Goal: Task Accomplishment & Management: Use online tool/utility

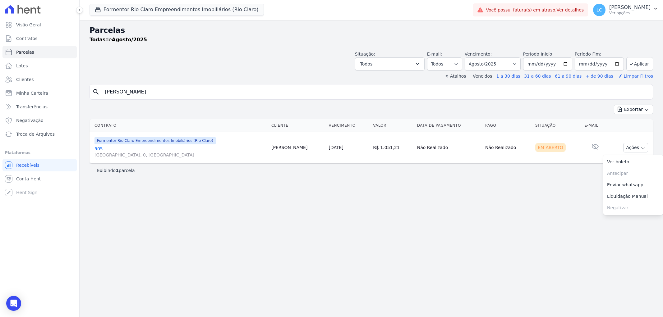
select select
click at [127, 12] on button "Formentor Rio Claro Empreendimentos Imobiliários (Rio Claro)" at bounding box center [176, 10] width 174 height 12
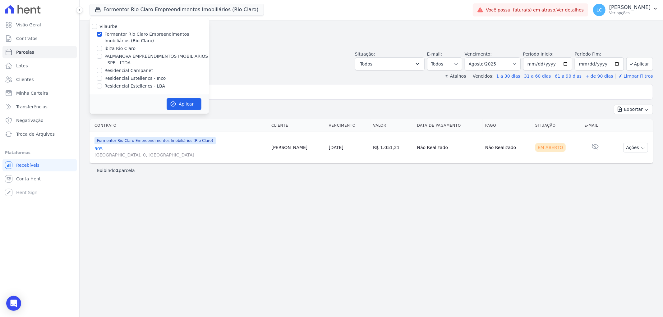
click at [95, 34] on div "Formentor Rio Claro Empreendimentos Imobiliários (Rio Claro)" at bounding box center [148, 37] width 119 height 13
click at [102, 34] on div "Formentor Rio Claro Empreendimentos Imobiliários (Rio Claro)" at bounding box center [148, 37] width 119 height 13
click at [181, 104] on button "Aplicar" at bounding box center [184, 104] width 35 height 12
select select
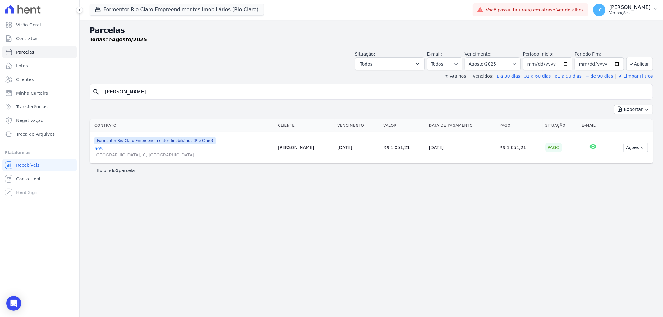
click at [593, 11] on span "LC" at bounding box center [599, 10] width 12 height 12
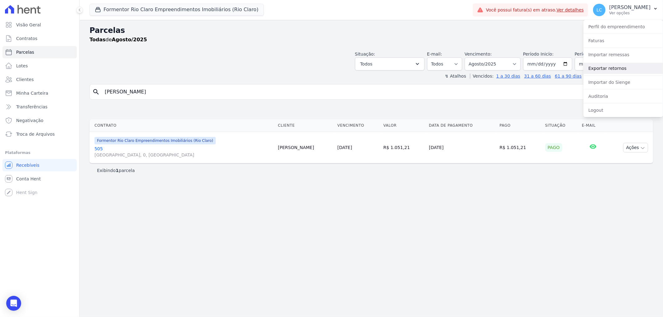
click at [600, 71] on link "Exportar retornos" at bounding box center [623, 68] width 80 height 11
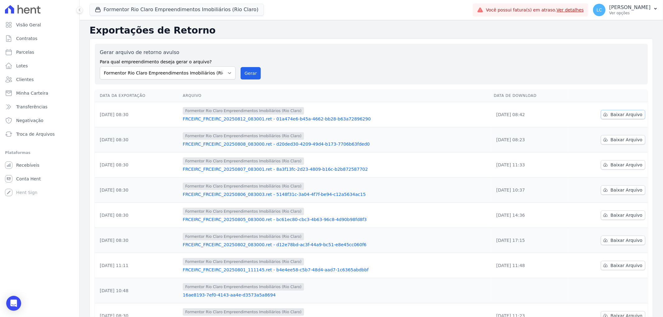
click at [619, 113] on span "Baixar Arquivo" at bounding box center [626, 115] width 32 height 6
click at [34, 50] on link "Parcelas" at bounding box center [39, 52] width 74 height 12
select select
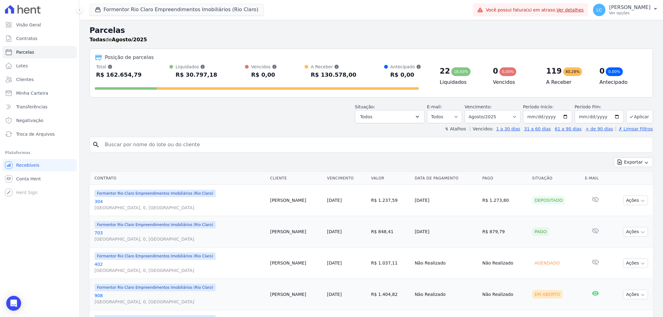
click at [129, 143] on input "search" at bounding box center [375, 145] width 549 height 12
type input "[PERSON_NAME] [PERSON_NAME]"
select select
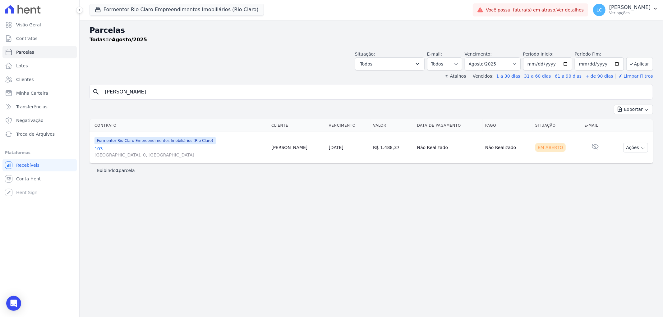
click at [163, 94] on input "[PERSON_NAME] [PERSON_NAME]" at bounding box center [375, 92] width 549 height 12
click at [520, 65] on select "Filtrar por período ──────── Todos os meses Junho/2024 Julho/2024 Agosto/2024 S…" at bounding box center [492, 63] width 56 height 13
select select "all"
click at [473, 57] on select "Filtrar por período ──────── Todos os meses Junho/2024 Julho/2024 Agosto/2024 S…" at bounding box center [492, 63] width 56 height 13
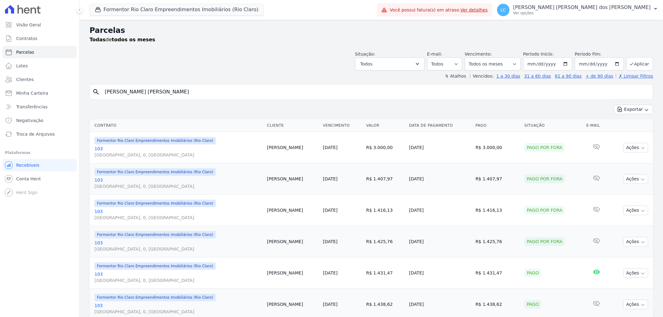
select select
click at [169, 95] on input "[PERSON_NAME] [PERSON_NAME]" at bounding box center [375, 92] width 549 height 12
paste input "[PERSON_NAME]"
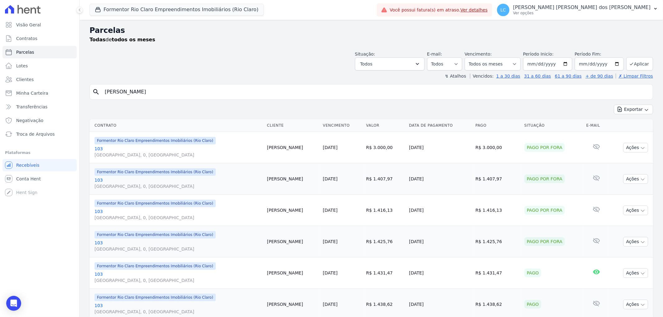
type input "[PERSON_NAME]"
select select
click at [180, 94] on input "[PERSON_NAME]" at bounding box center [375, 92] width 549 height 12
click at [179, 93] on input "[PERSON_NAME]" at bounding box center [375, 92] width 549 height 12
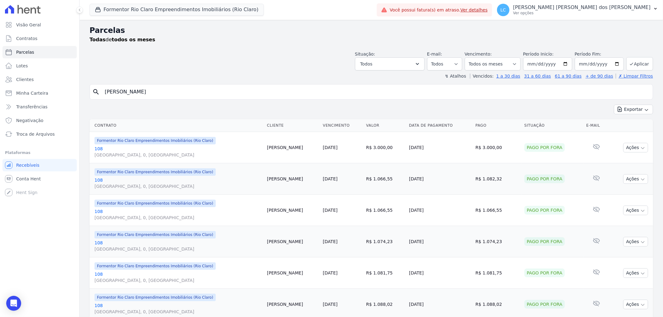
click at [179, 93] on input "[PERSON_NAME]" at bounding box center [375, 92] width 549 height 12
paste input "[PERSON_NAME]"
type input "[PERSON_NAME] [PERSON_NAME]"
select select
click at [172, 91] on input "[PERSON_NAME] [PERSON_NAME]" at bounding box center [375, 92] width 549 height 12
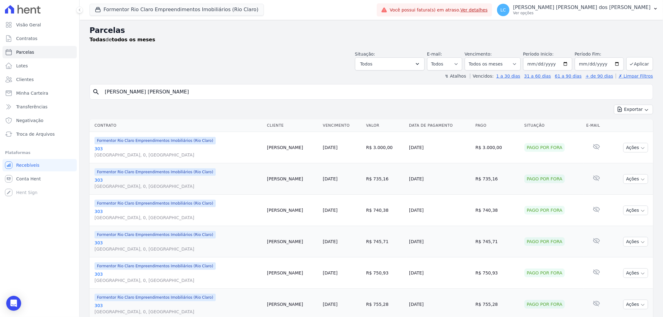
click at [185, 93] on input "[PERSON_NAME] [PERSON_NAME]" at bounding box center [375, 92] width 549 height 12
paste input "[PERSON_NAME] [PERSON_NAME]"
type input "[PERSON_NAME] [PERSON_NAME]"
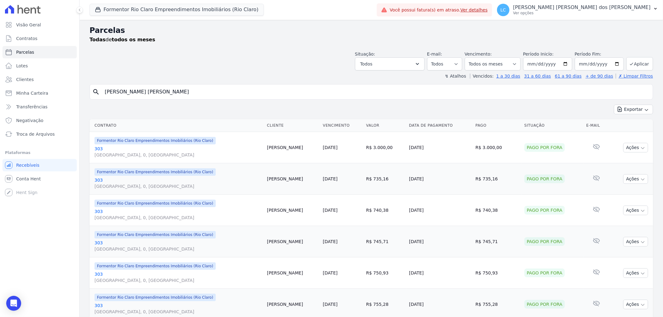
select select
click at [224, 98] on input "[PERSON_NAME] [PERSON_NAME]" at bounding box center [375, 92] width 549 height 12
drag, startPoint x: 222, startPoint y: 97, endPoint x: 46, endPoint y: 86, distance: 177.1
click at [46, 86] on div "Visão Geral Contratos [GEOGRAPHIC_DATA] Lotes Clientes Minha Carteira Transferê…" at bounding box center [331, 158] width 663 height 317
paste input "[PERSON_NAME] [PERSON_NAME]"
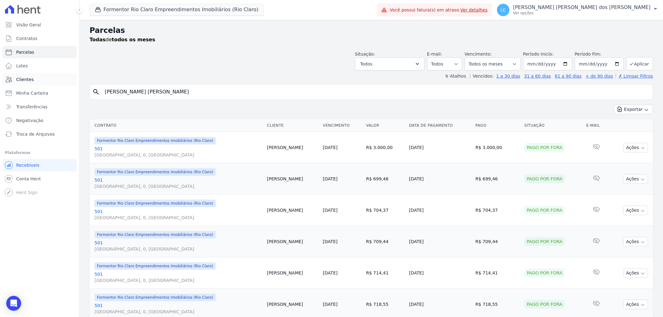
type input "[PERSON_NAME] [PERSON_NAME]"
select select
click at [177, 91] on input "[PERSON_NAME] [PERSON_NAME]" at bounding box center [375, 92] width 549 height 12
click at [177, 92] on input "[PERSON_NAME] [PERSON_NAME]" at bounding box center [375, 92] width 549 height 12
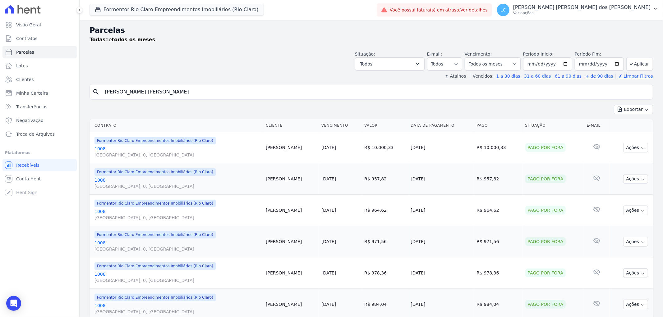
click at [177, 92] on input "[PERSON_NAME] [PERSON_NAME]" at bounding box center [375, 92] width 549 height 12
paste input "[PERSON_NAME] [PERSON_NAME]"
type input "[PERSON_NAME] [PERSON_NAME]"
select select
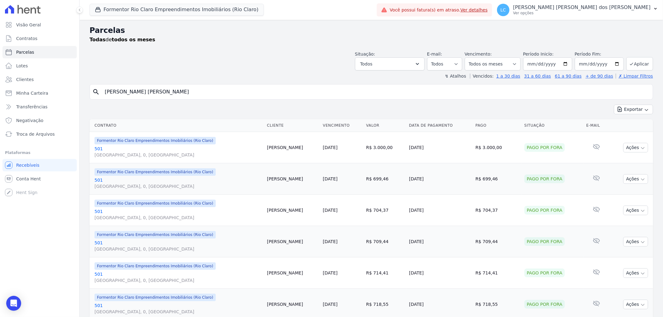
click at [190, 91] on input "[PERSON_NAME] [PERSON_NAME]" at bounding box center [375, 92] width 549 height 12
paste input "Paulo [PERSON_NAME] Dos [PERSON_NAME]"
type input "Paulo [PERSON_NAME] Dos [PERSON_NAME]"
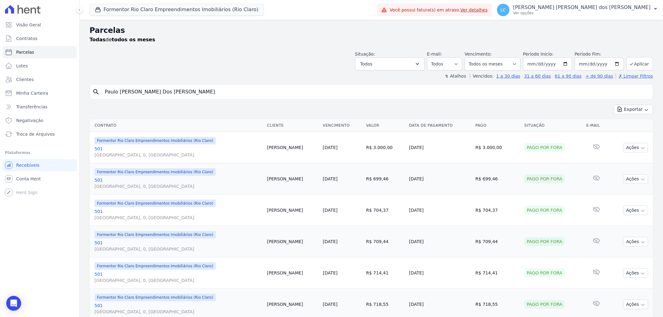
select select
drag, startPoint x: 190, startPoint y: 88, endPoint x: 187, endPoint y: 90, distance: 3.4
click at [187, 90] on input "Paulo [PERSON_NAME] Dos [PERSON_NAME]" at bounding box center [375, 92] width 549 height 12
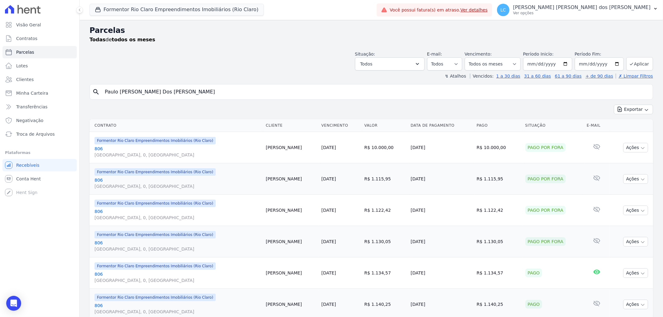
click at [187, 90] on input "Paulo [PERSON_NAME] Dos [PERSON_NAME]" at bounding box center [375, 92] width 549 height 12
paste input "[PERSON_NAME] Dia"
type input "[PERSON_NAME] [PERSON_NAME]"
select select
click at [176, 93] on input "[PERSON_NAME] [PERSON_NAME]" at bounding box center [375, 92] width 549 height 12
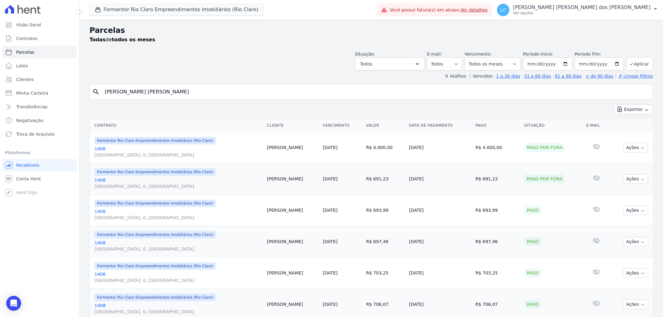
click at [176, 93] on input "[PERSON_NAME] [PERSON_NAME]" at bounding box center [375, 92] width 549 height 12
paste input "[PERSON_NAME]"
type input "[PERSON_NAME]"
select select
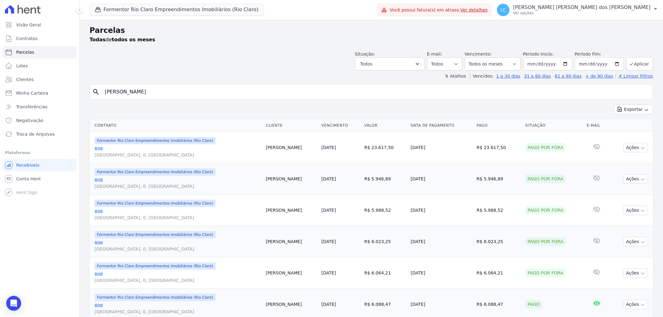
click at [183, 97] on input "[PERSON_NAME]" at bounding box center [375, 92] width 549 height 12
paste input "[PERSON_NAME] Castells"
type input "[PERSON_NAME] Castells"
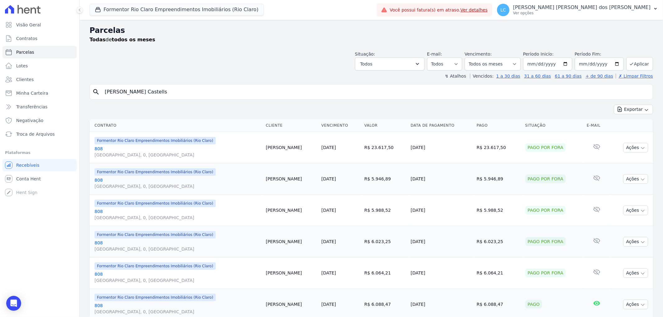
select select
click at [169, 94] on input "[PERSON_NAME] Castells" at bounding box center [375, 92] width 549 height 12
paste input "[PERSON_NAME]"
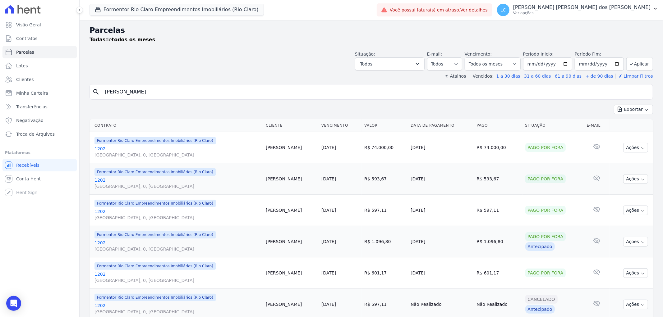
type input "[PERSON_NAME]"
select select
click at [169, 92] on input "[PERSON_NAME]" at bounding box center [375, 92] width 549 height 12
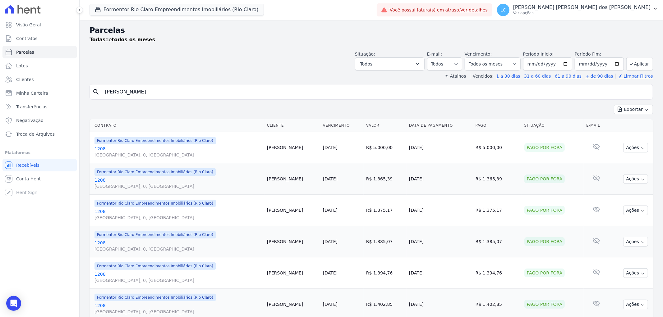
paste input "[PERSON_NAME]"
type input "[PERSON_NAME]"
select select
click at [172, 90] on input "[PERSON_NAME]" at bounding box center [375, 92] width 549 height 12
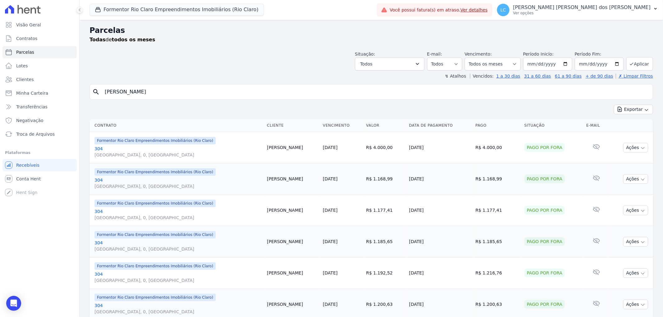
click at [172, 90] on input "[PERSON_NAME]" at bounding box center [375, 92] width 549 height 12
paste input "[PERSON_NAME]"
type input "[PERSON_NAME]"
select select
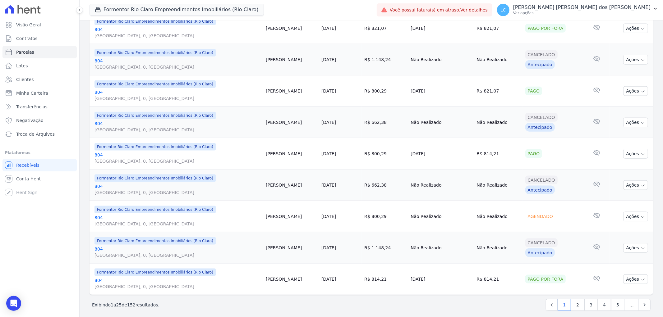
scroll to position [627, 0]
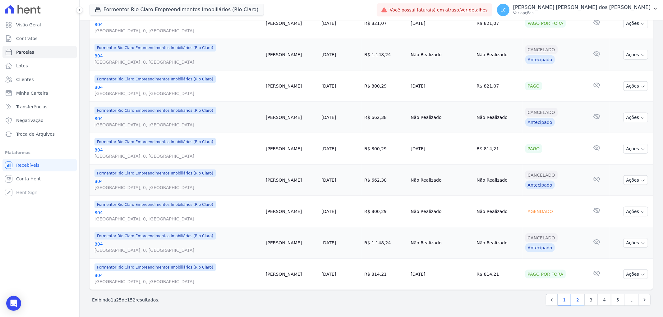
click at [571, 299] on link "2" at bounding box center [577, 300] width 13 height 12
select select
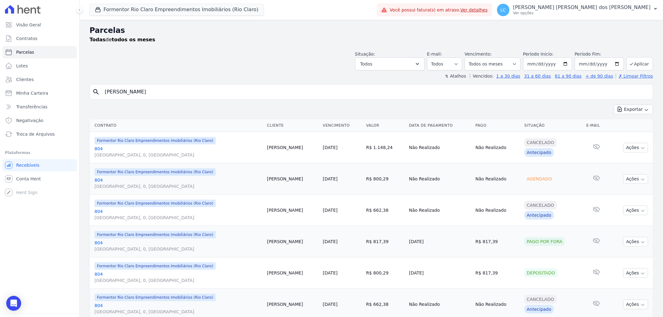
click at [205, 94] on input "[PERSON_NAME]" at bounding box center [375, 92] width 549 height 12
paste input "[PERSON_NAME] [PERSON_NAME] [PERSON_NAME]"
type input "[PERSON_NAME] [PERSON_NAME] [PERSON_NAME]"
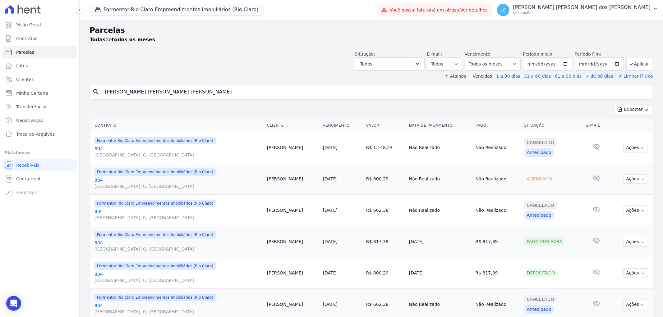
select select
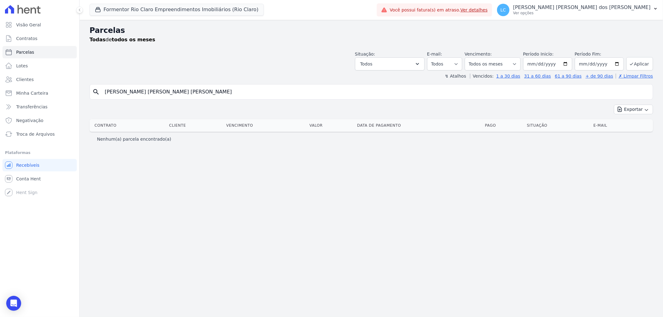
click at [200, 94] on input "[PERSON_NAME] [PERSON_NAME] [PERSON_NAME]" at bounding box center [375, 92] width 549 height 12
type input "[PERSON_NAME]"
select select
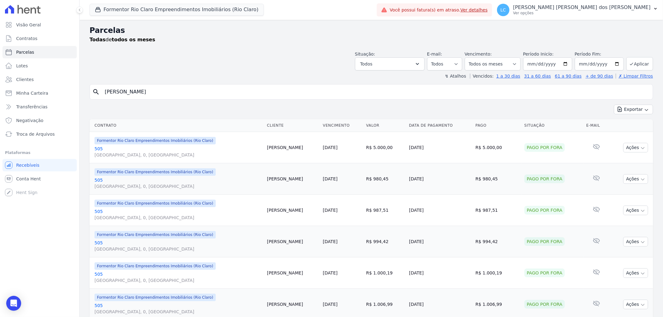
click at [168, 93] on input "[PERSON_NAME]" at bounding box center [375, 92] width 549 height 12
paste input "[PERSON_NAME]"
type input "[PERSON_NAME]"
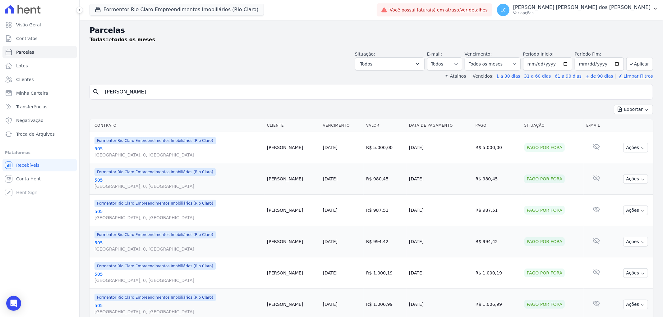
select select
click at [215, 89] on input "[PERSON_NAME]" at bounding box center [375, 92] width 549 height 12
paste input "[PERSON_NAME] [PERSON_NAME] [PERSON_NAME]"
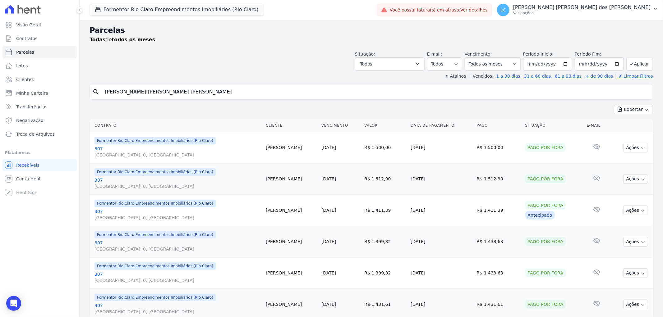
type input "[PERSON_NAME] [PERSON_NAME] [PERSON_NAME]"
select select
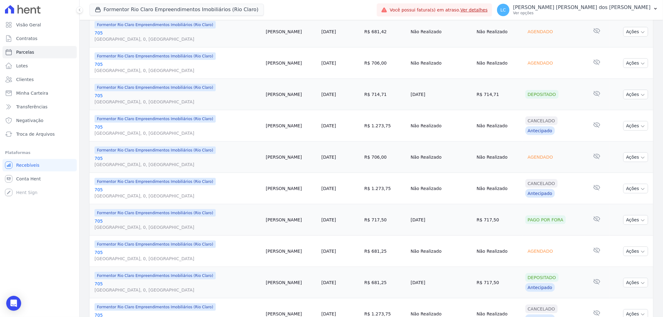
scroll to position [627, 0]
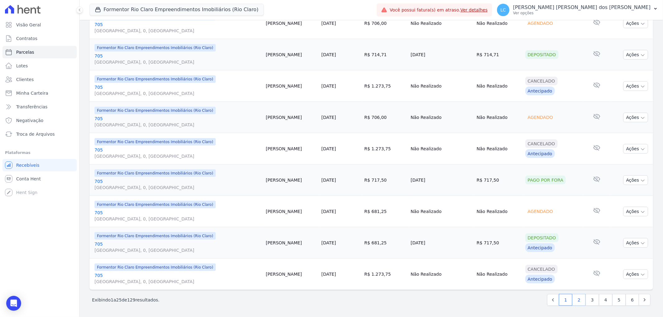
click at [575, 300] on link "2" at bounding box center [578, 300] width 13 height 12
select select
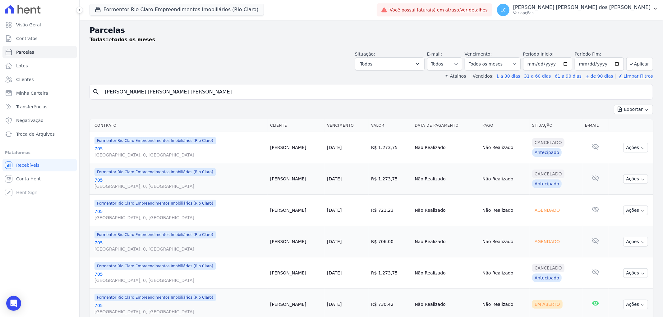
click at [177, 94] on input "[PERSON_NAME] [PERSON_NAME] [PERSON_NAME]" at bounding box center [375, 92] width 549 height 12
click at [178, 94] on input "[PERSON_NAME] [PERSON_NAME] [PERSON_NAME]" at bounding box center [375, 92] width 549 height 12
paste input "[PERSON_NAME] dos [PERSON_NAME]"
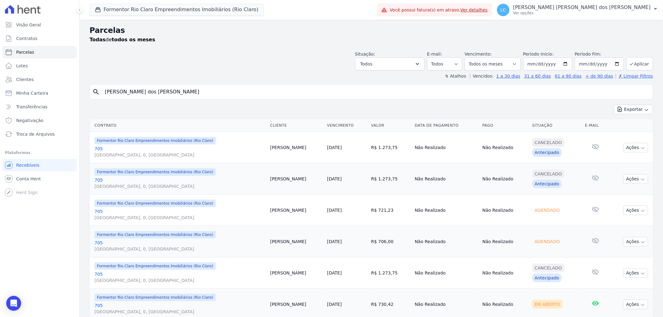
type input "[PERSON_NAME] dos [PERSON_NAME]"
select select
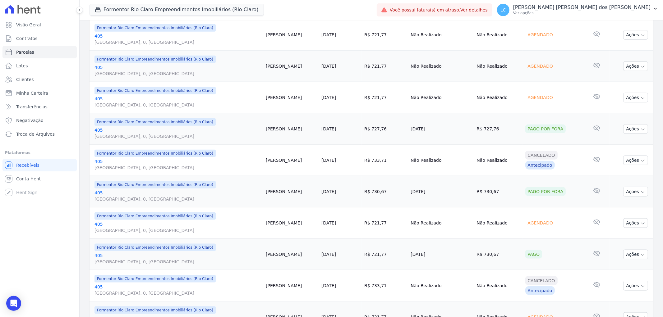
scroll to position [627, 0]
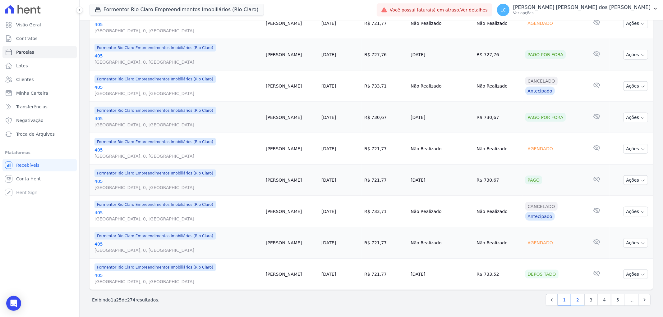
click at [573, 299] on link "2" at bounding box center [577, 300] width 13 height 12
select select
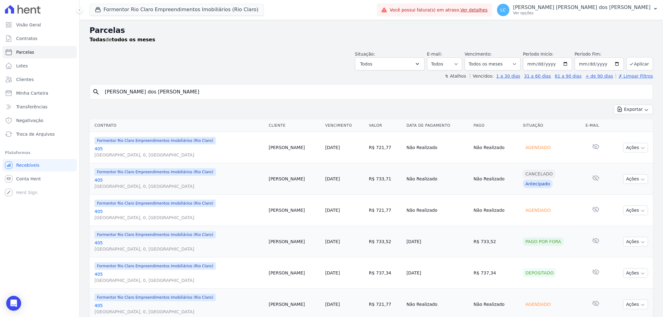
click at [177, 94] on input "[PERSON_NAME] dos [PERSON_NAME]" at bounding box center [375, 92] width 549 height 12
paste input "[PERSON_NAME] dos Santo"
type input "[PERSON_NAME] dos [PERSON_NAME]"
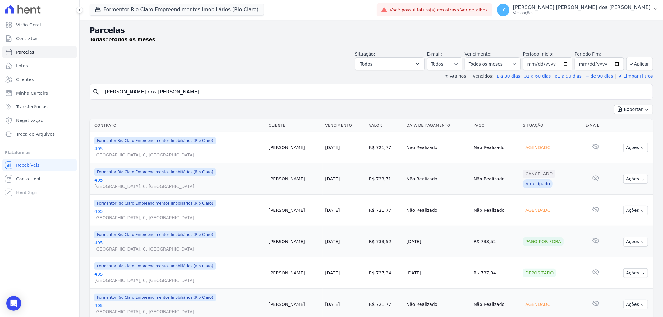
select select
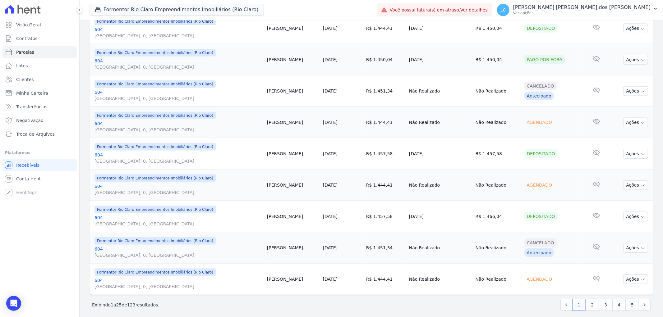
scroll to position [627, 0]
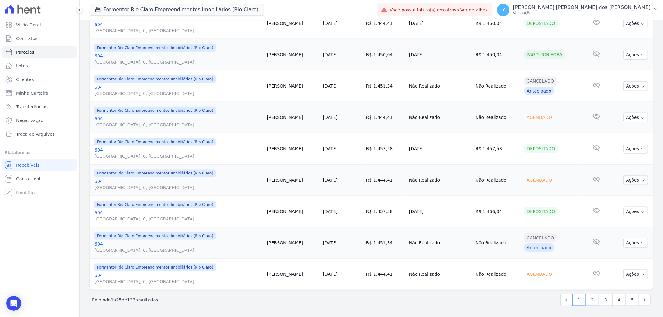
click at [586, 301] on link "2" at bounding box center [591, 300] width 13 height 12
select select
